Goal: Find specific page/section: Find specific page/section

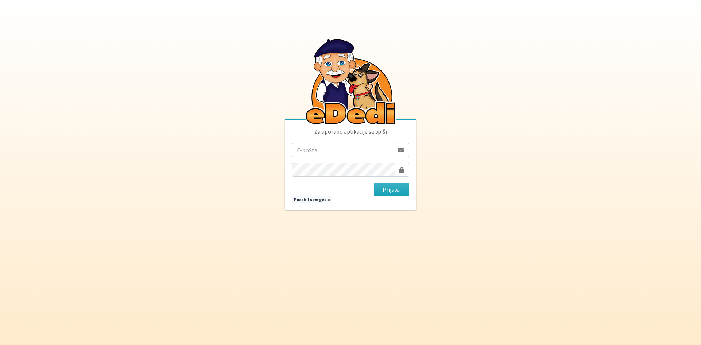
click at [337, 150] on input "email" at bounding box center [343, 150] width 102 height 14
type input "[PERSON_NAME][EMAIL_ADDRESS][DOMAIN_NAME]"
click at [373, 182] on button "Prijava" at bounding box center [390, 189] width 35 height 14
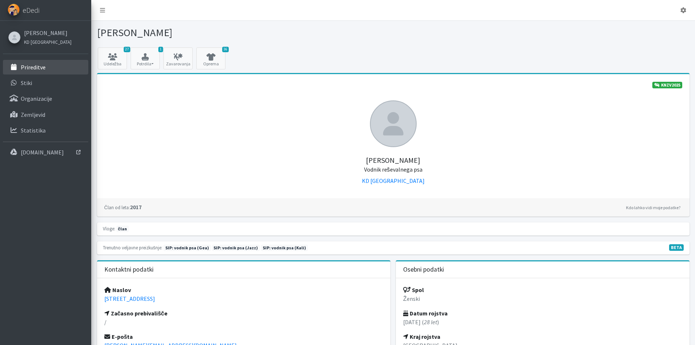
click at [38, 61] on link "Prireditve" at bounding box center [45, 67] width 85 height 15
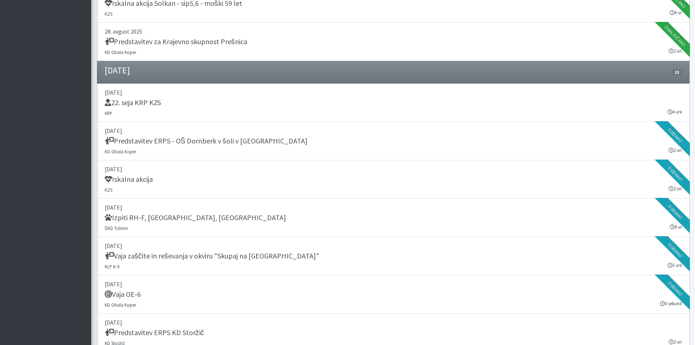
scroll to position [584, 0]
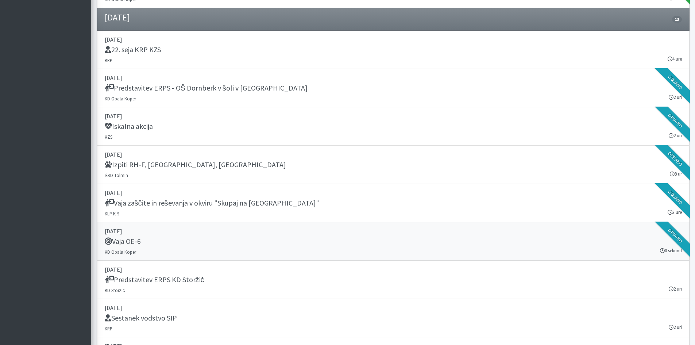
click at [158, 256] on link "07. september 2025 Vaja OE-6 KD Obala Koper 0 sekund Oddano" at bounding box center [393, 241] width 593 height 38
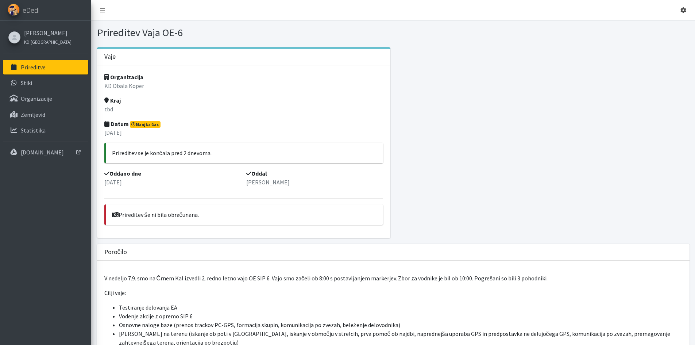
click at [684, 8] on icon at bounding box center [683, 10] width 6 height 6
click at [672, 26] on link "Odjavi se" at bounding box center [663, 28] width 58 height 12
